Goal: Task Accomplishment & Management: Use online tool/utility

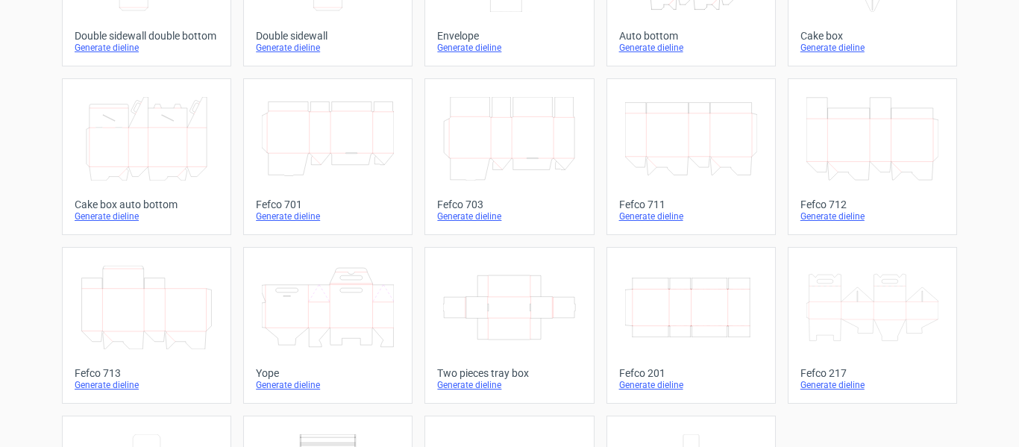
scroll to position [349, 0]
click at [651, 380] on div "Generate dieline" at bounding box center [691, 384] width 144 height 12
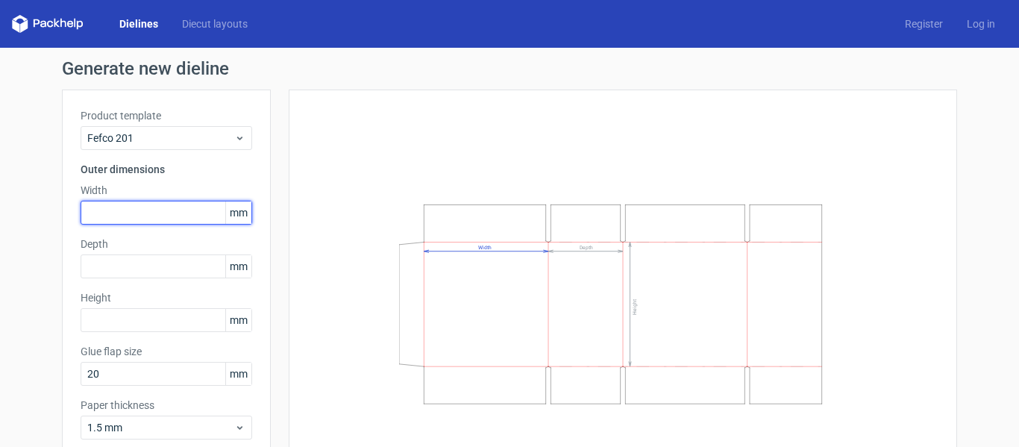
click at [137, 219] on input "text" at bounding box center [167, 213] width 172 height 24
type input "250"
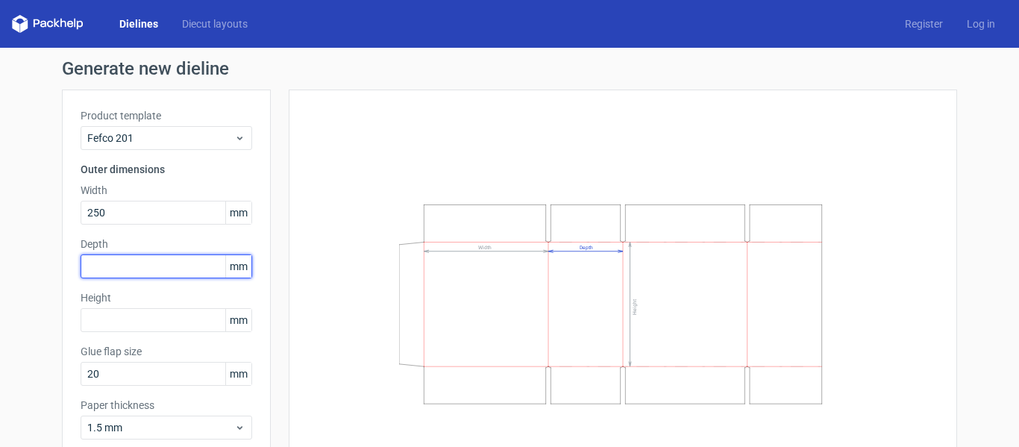
click at [135, 270] on input "text" at bounding box center [167, 266] width 172 height 24
type input "160"
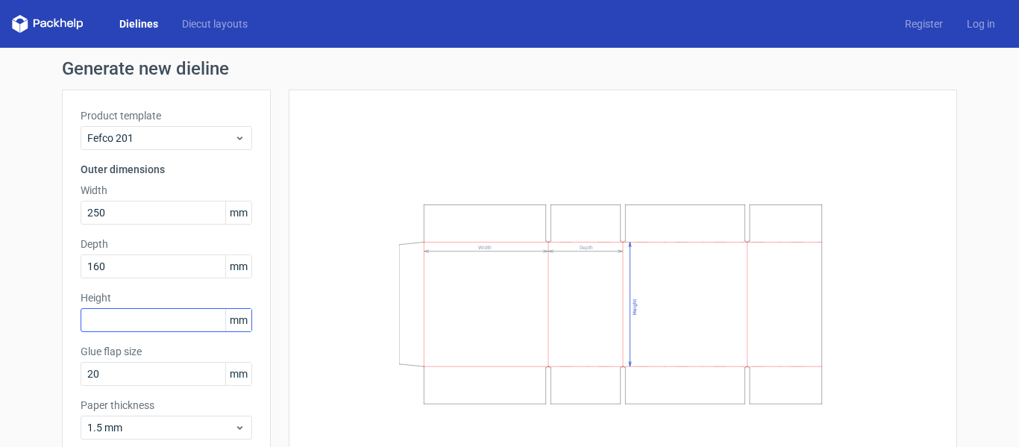
click at [136, 316] on input "text" at bounding box center [167, 320] width 172 height 24
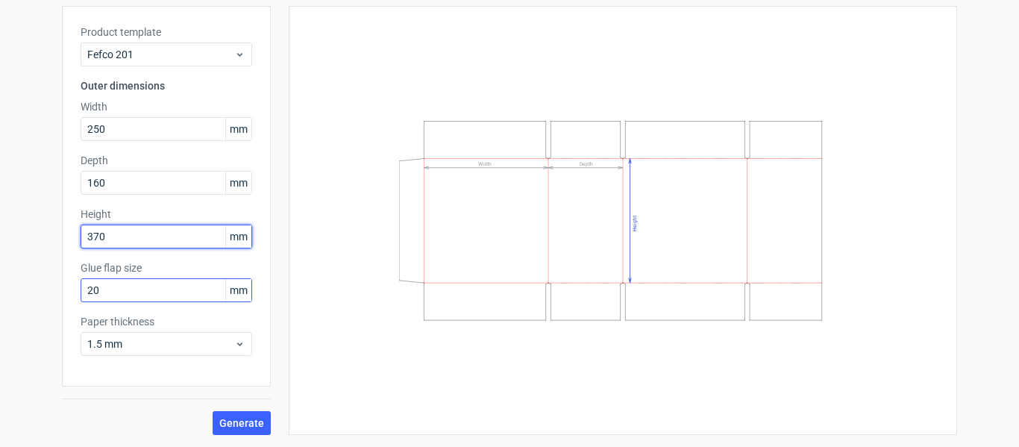
type input "370"
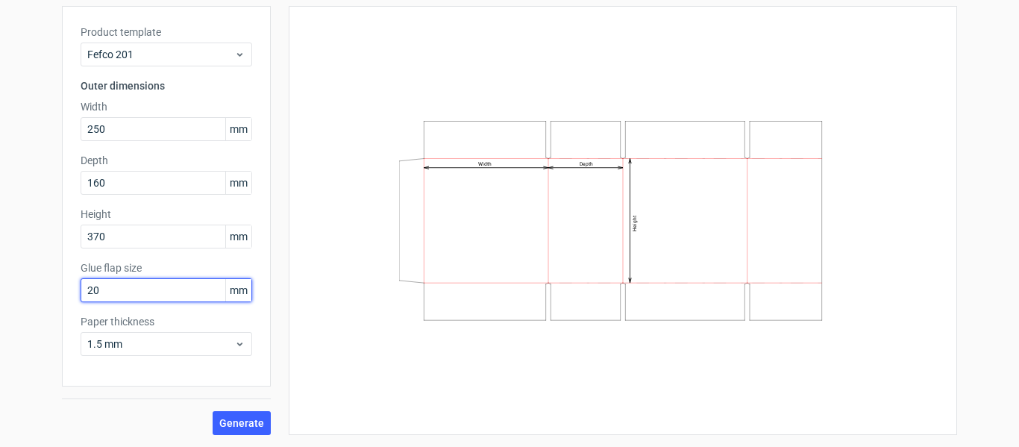
click at [123, 291] on input "20" at bounding box center [167, 290] width 172 height 24
type input "2"
type input "35"
click at [245, 407] on div "Generate" at bounding box center [166, 410] width 209 height 48
click at [248, 421] on span "Generate" at bounding box center [241, 423] width 45 height 10
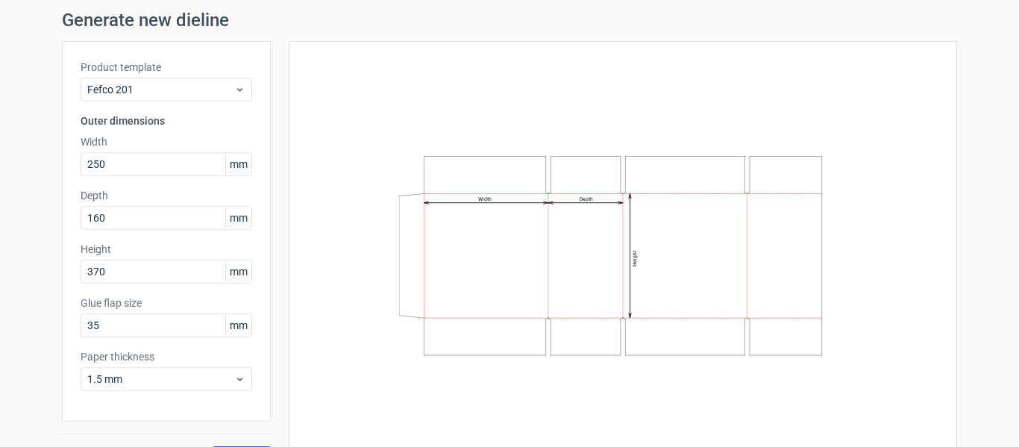
scroll to position [48, 0]
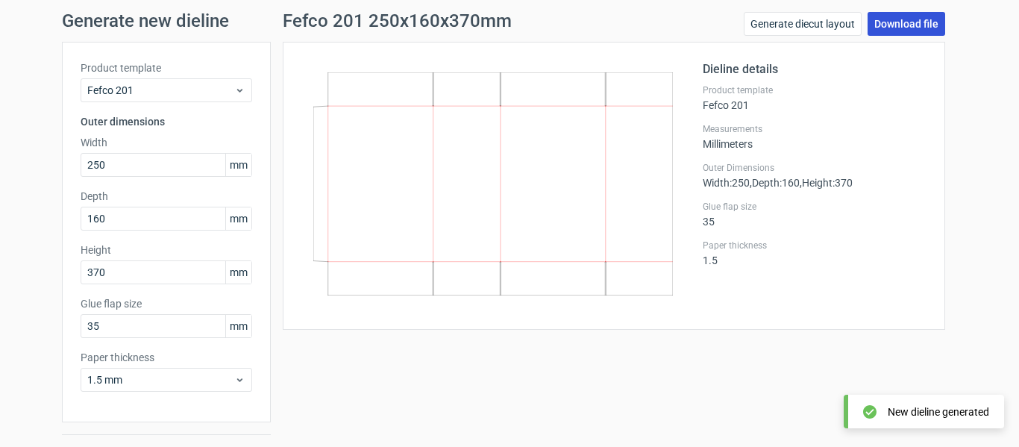
click at [916, 21] on link "Download file" at bounding box center [907, 24] width 78 height 24
click at [530, 137] on icon at bounding box center [493, 183] width 360 height 223
